Goal: Information Seeking & Learning: Understand process/instructions

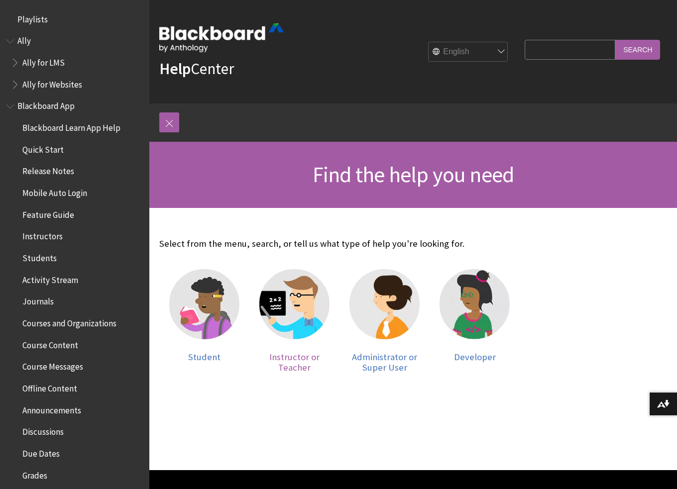
click at [286, 306] on img at bounding box center [294, 304] width 70 height 70
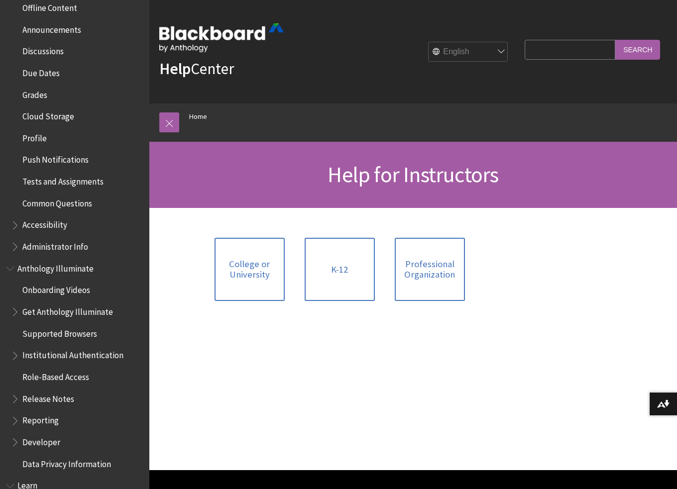
scroll to position [398, 0]
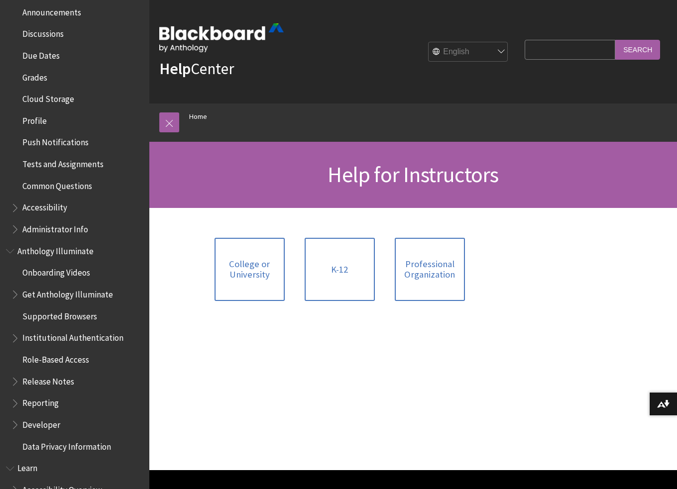
click at [8, 248] on span "Book outline for Anthology Illuminate" at bounding box center [11, 249] width 10 height 12
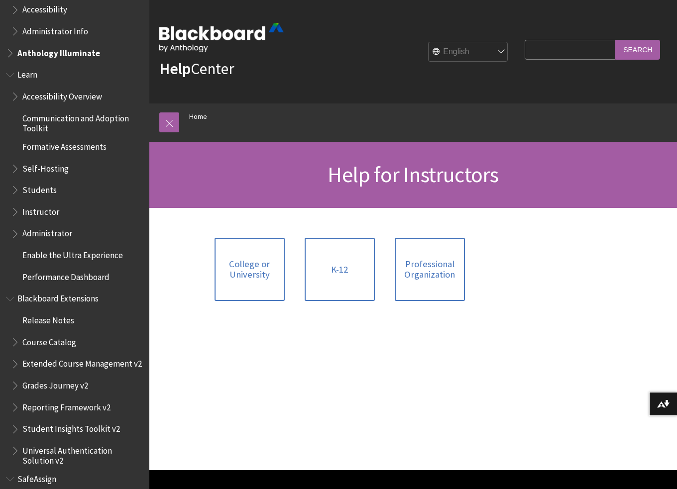
scroll to position [597, 0]
click at [13, 209] on span "Book outline for Blackboard Learn Help" at bounding box center [16, 209] width 10 height 12
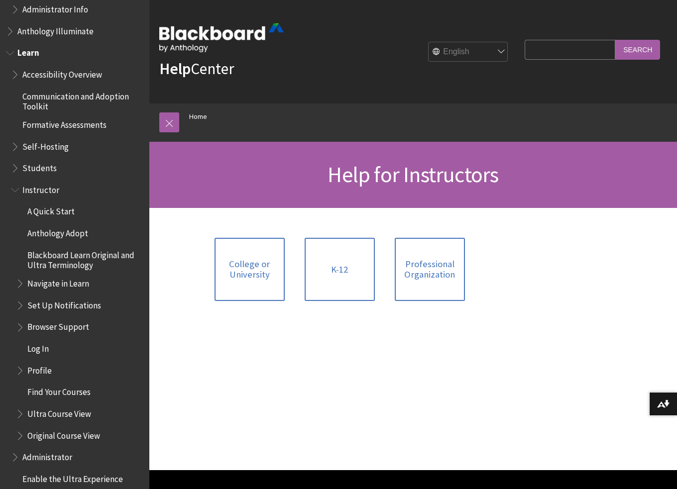
scroll to position [647, 0]
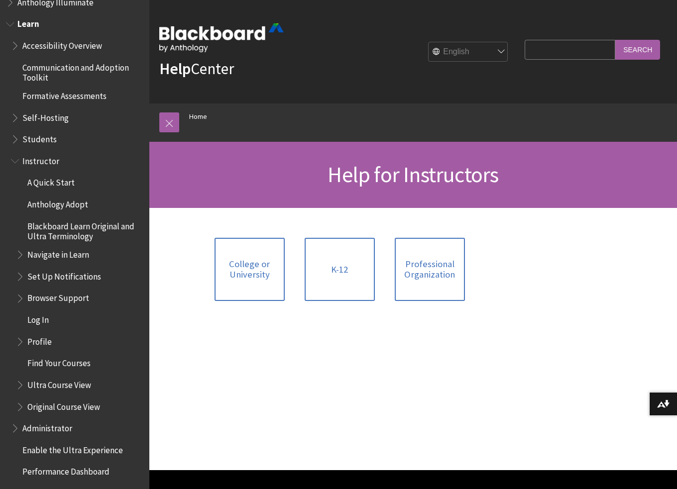
click at [18, 255] on span "Book outline for Blackboard Learn Help" at bounding box center [21, 252] width 10 height 12
click at [54, 252] on span "Navigate in Learn" at bounding box center [58, 252] width 62 height 13
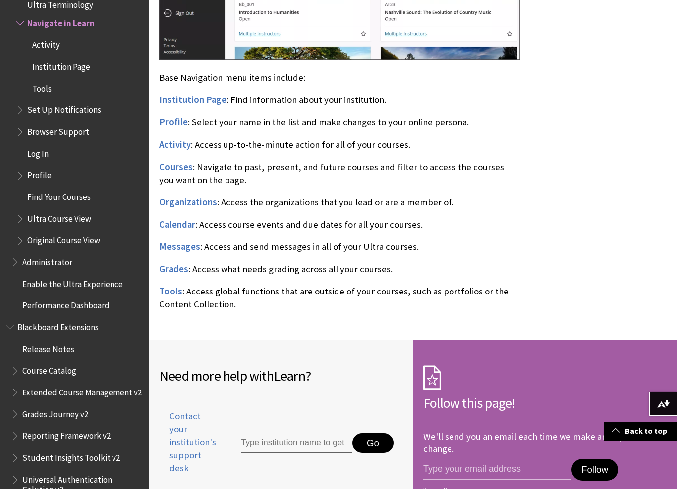
scroll to position [697, 0]
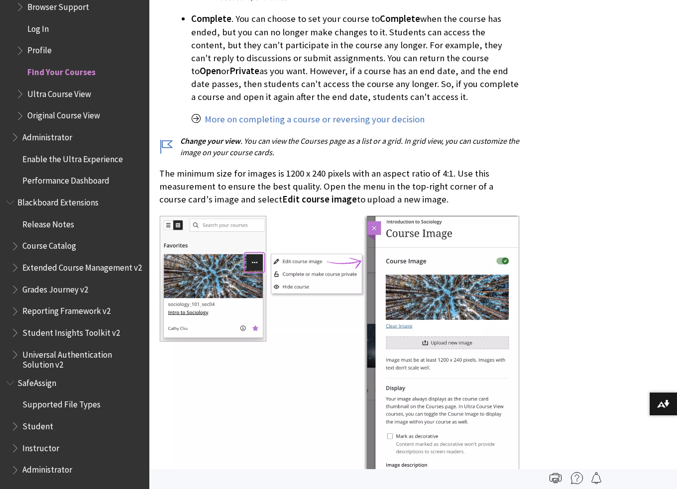
scroll to position [1194, 0]
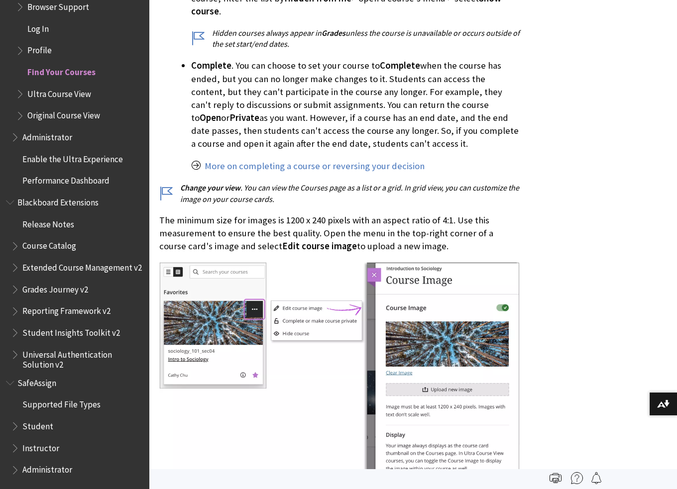
click at [289, 334] on img at bounding box center [339, 421] width 360 height 318
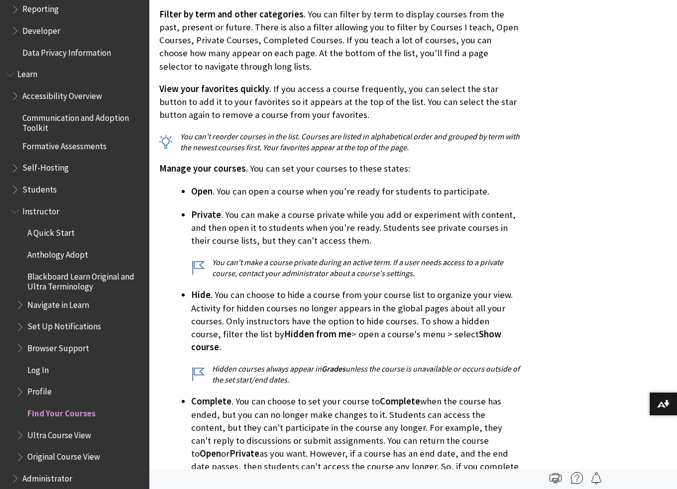
scroll to position [697, 0]
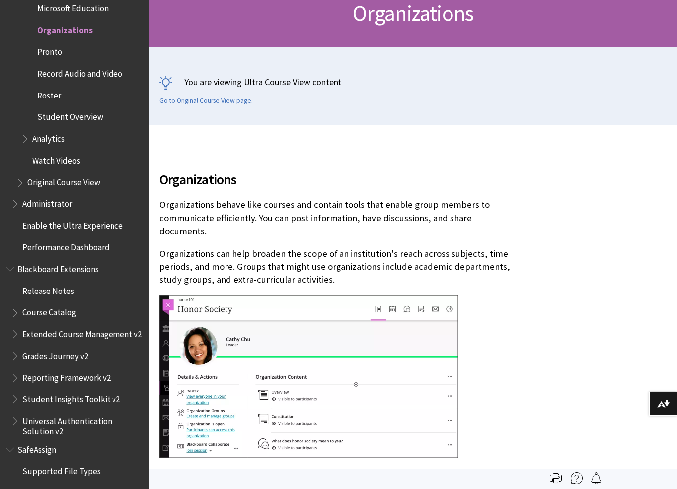
scroll to position [199, 0]
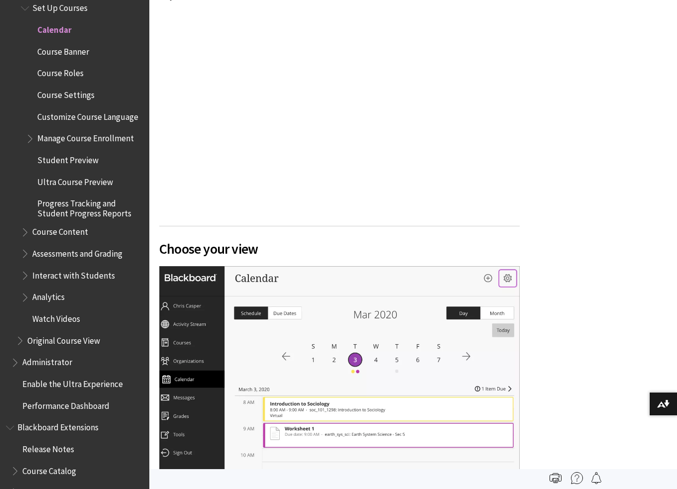
scroll to position [803, 0]
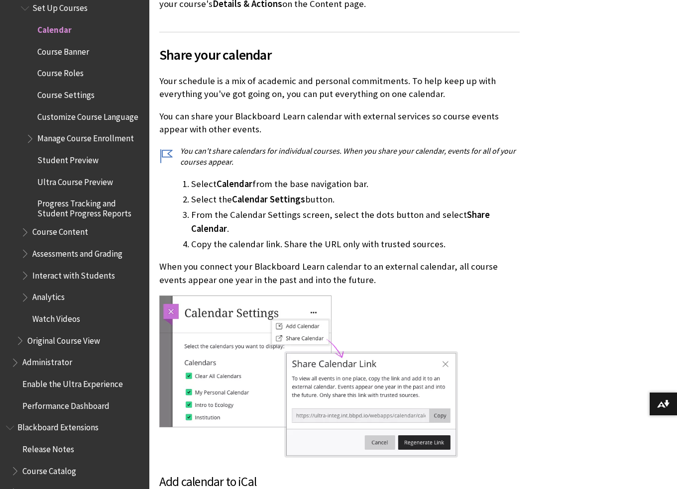
scroll to position [2544, 0]
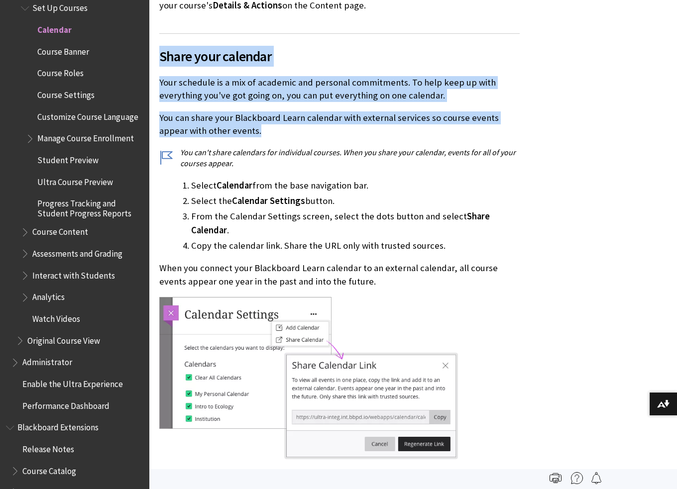
drag, startPoint x: 165, startPoint y: 33, endPoint x: 234, endPoint y: 105, distance: 99.2
click at [234, 105] on div "Share your calendar Your schedule is a mix of academic and personal commitments…" at bounding box center [339, 424] width 360 height 783
copy div "Share your calendar Your schedule is a mix of academic and personal commitments…"
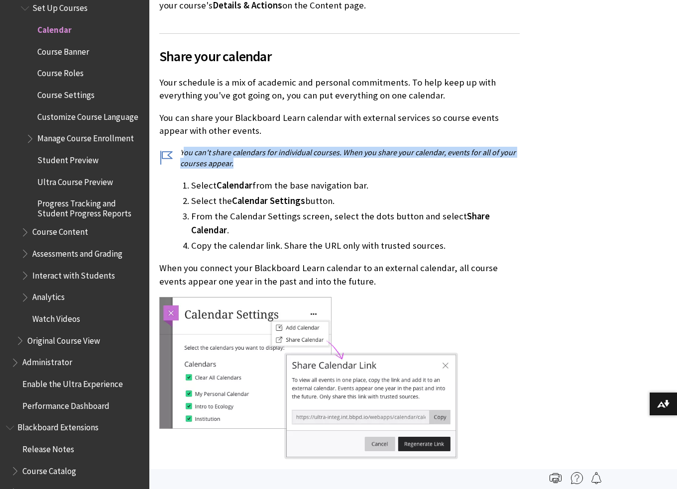
drag, startPoint x: 182, startPoint y: 125, endPoint x: 242, endPoint y: 138, distance: 62.2
click at [242, 147] on p "You can't share calendars for individual courses. When you share your calendar,…" at bounding box center [339, 158] width 360 height 22
click at [194, 147] on p "You can't share calendars for individual courses. When you share your calendar,…" at bounding box center [339, 158] width 360 height 22
drag, startPoint x: 181, startPoint y: 126, endPoint x: 239, endPoint y: 134, distance: 58.8
click at [239, 147] on p "You can't share calendars for individual courses. When you share your calendar,…" at bounding box center [339, 158] width 360 height 22
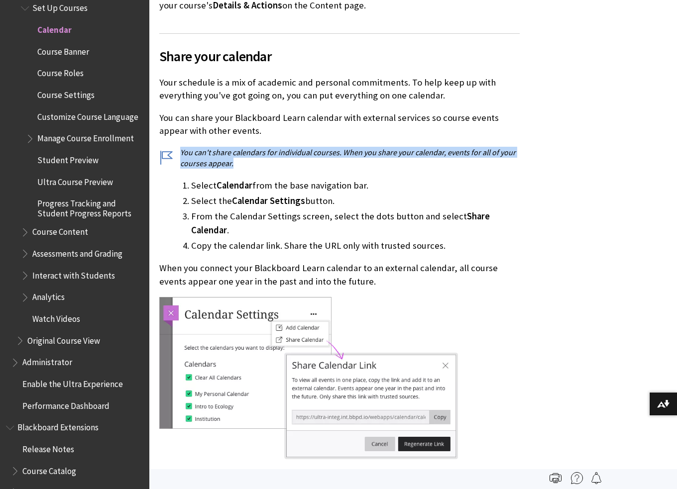
copy p "You can't share calendars for individual courses. When you share your calendar,…"
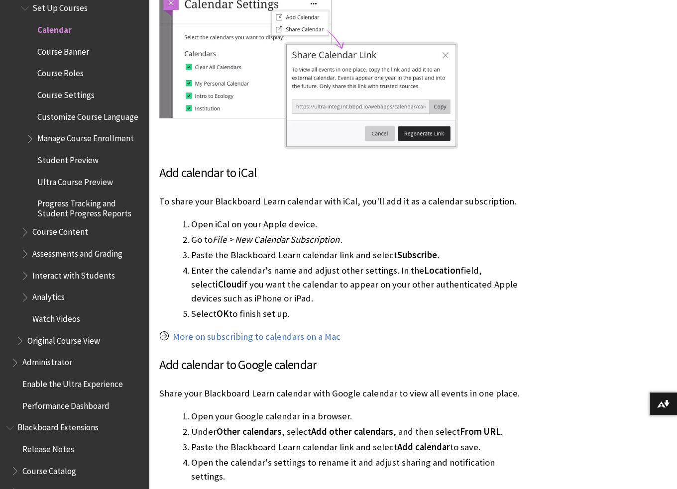
scroll to position [2893, 0]
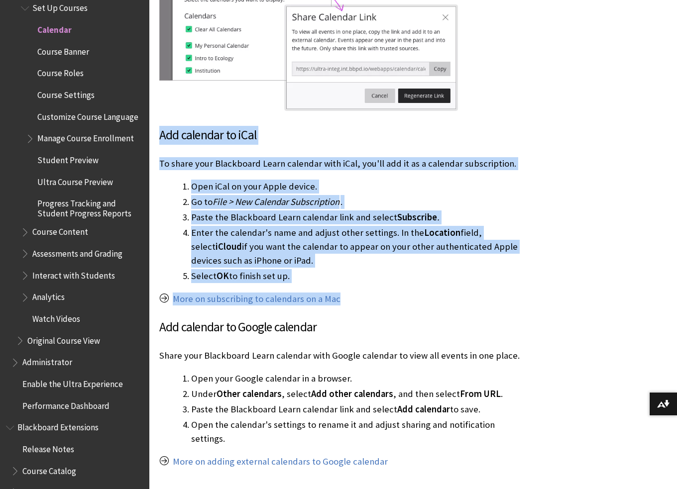
drag, startPoint x: 161, startPoint y: 95, endPoint x: 342, endPoint y: 250, distance: 238.6
click at [342, 250] on div "Share your calendar Your schedule is a mix of academic and personal commitments…" at bounding box center [339, 76] width 360 height 783
copy div "Add calendar to iCal To share your Blackboard Learn calendar with iCal, you'll …"
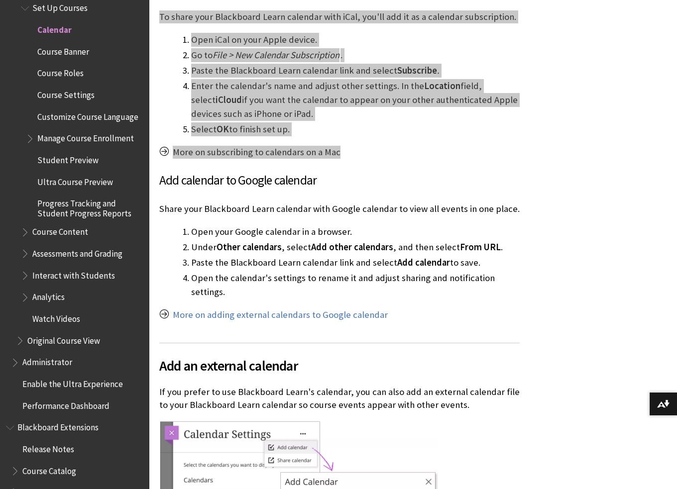
scroll to position [3042, 0]
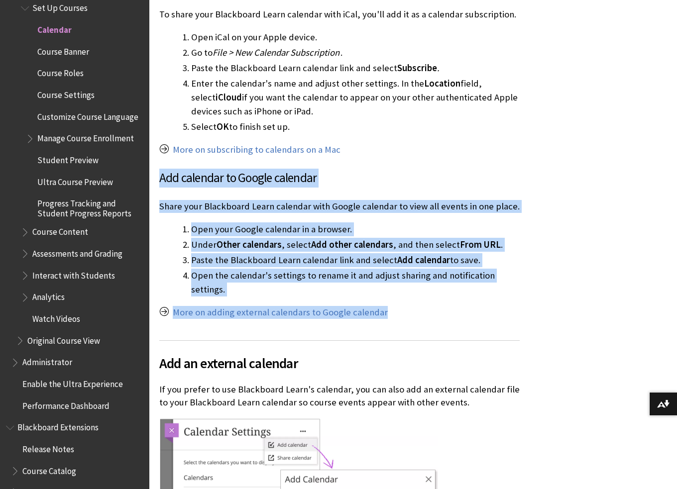
drag, startPoint x: 160, startPoint y: 138, endPoint x: 396, endPoint y: 271, distance: 270.5
copy div "Add calendar to Google calendar Share your Blackboard Learn calendar with Googl…"
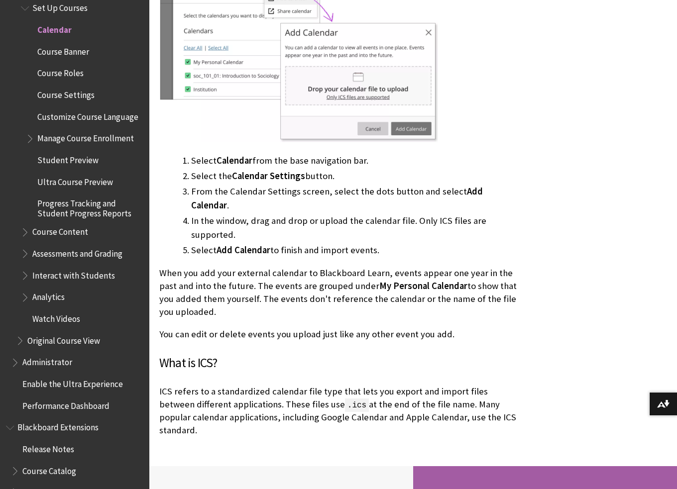
scroll to position [3490, 0]
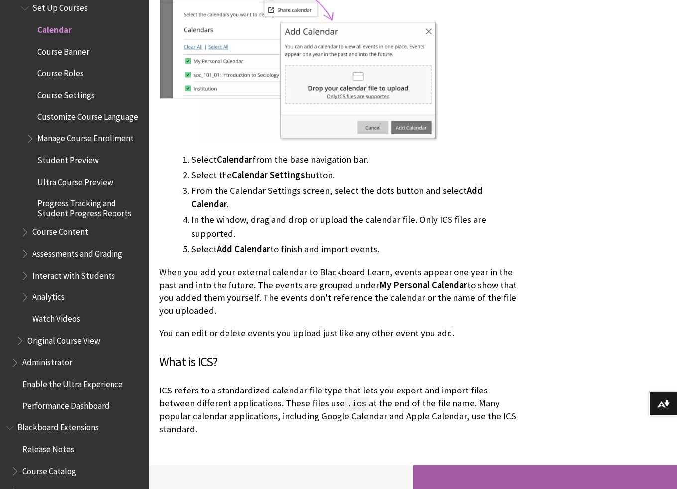
drag, startPoint x: 162, startPoint y: 309, endPoint x: 524, endPoint y: 368, distance: 367.5
copy div "What is ICS? ICS refers to a standardized calendar file type that lets you expo…"
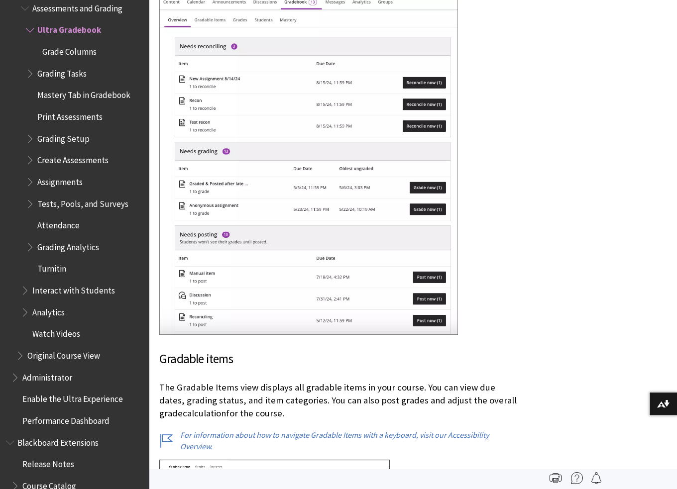
scroll to position [846, 0]
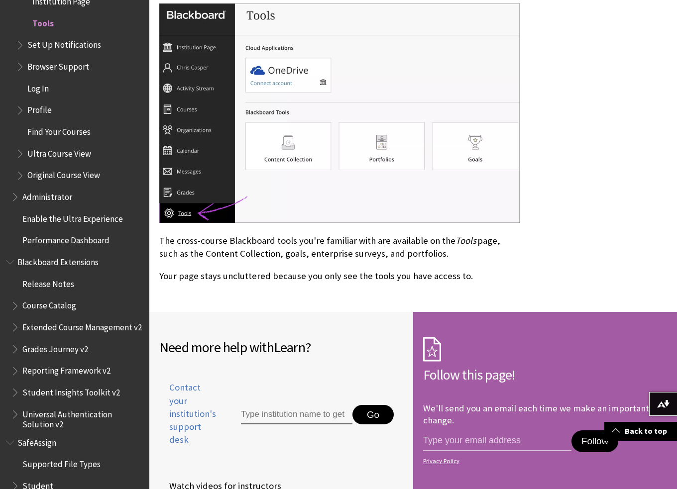
scroll to position [418, 0]
